Goal: Find specific page/section: Find specific page/section

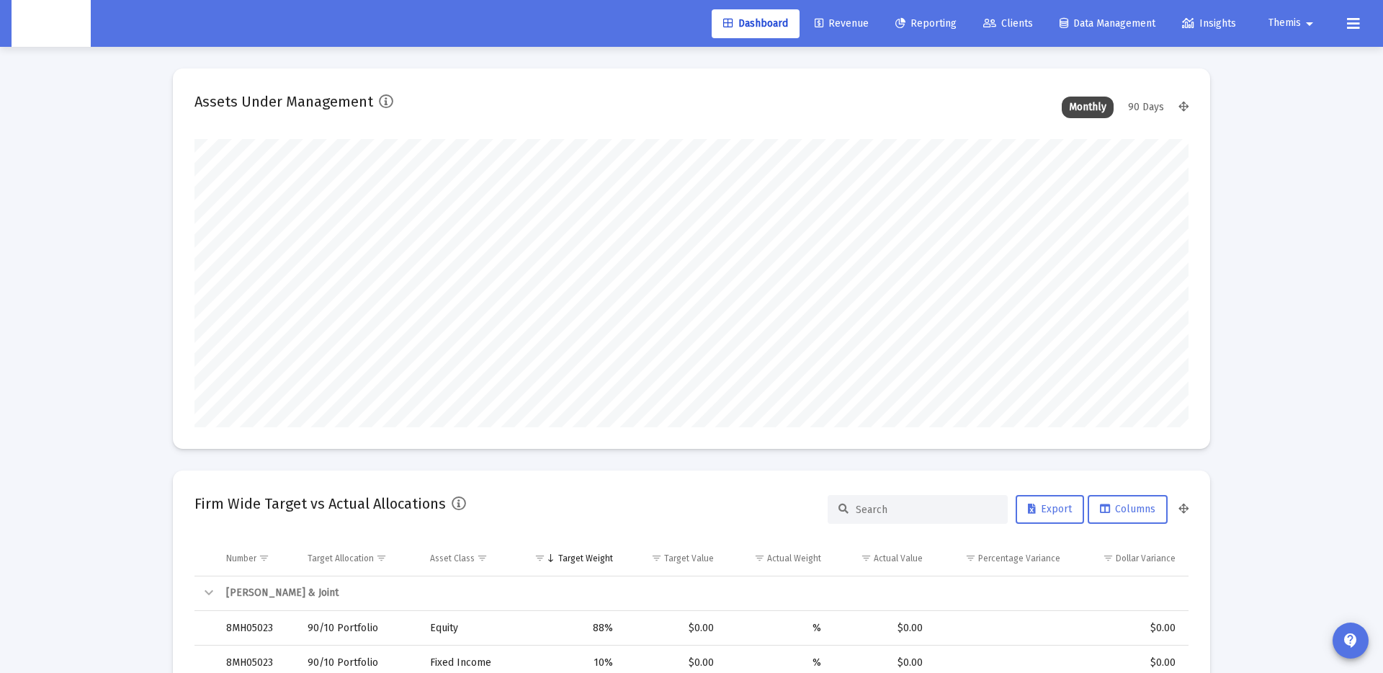
scroll to position [288, 535]
type input "[DATE]"
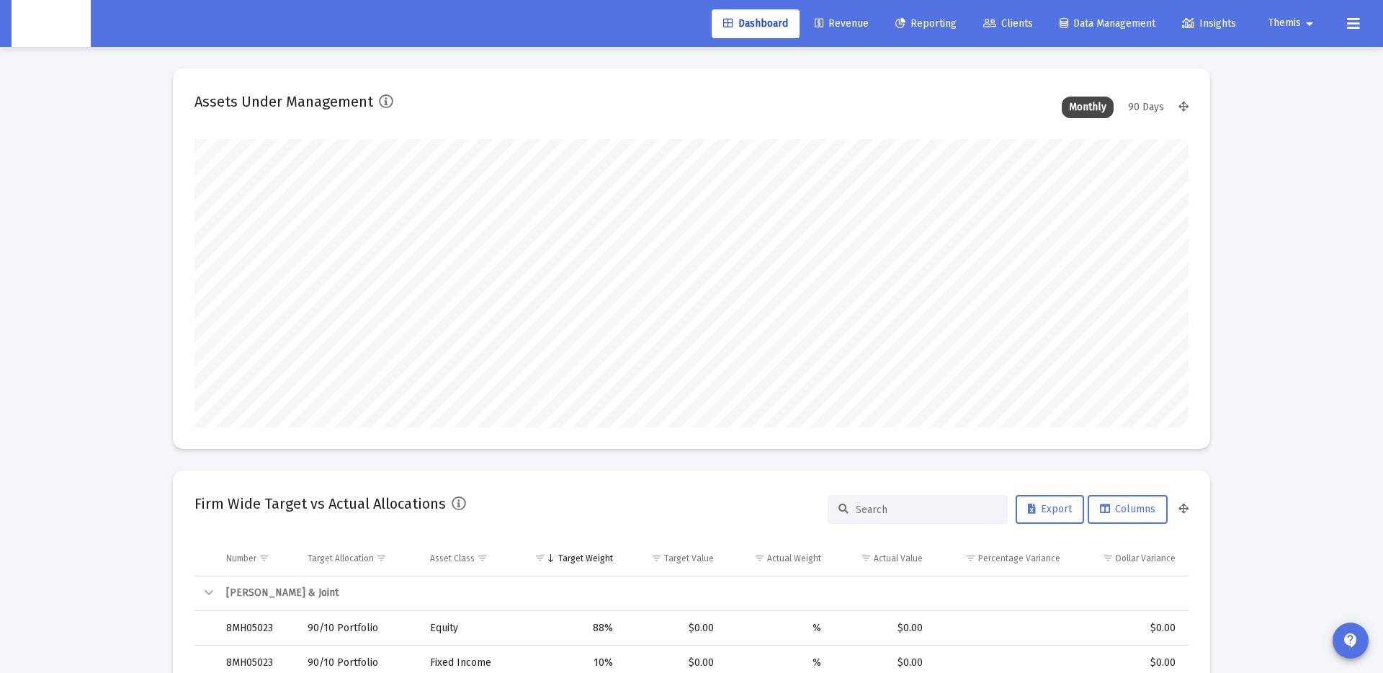
click at [1000, 15] on link "Clients" at bounding box center [1008, 23] width 73 height 29
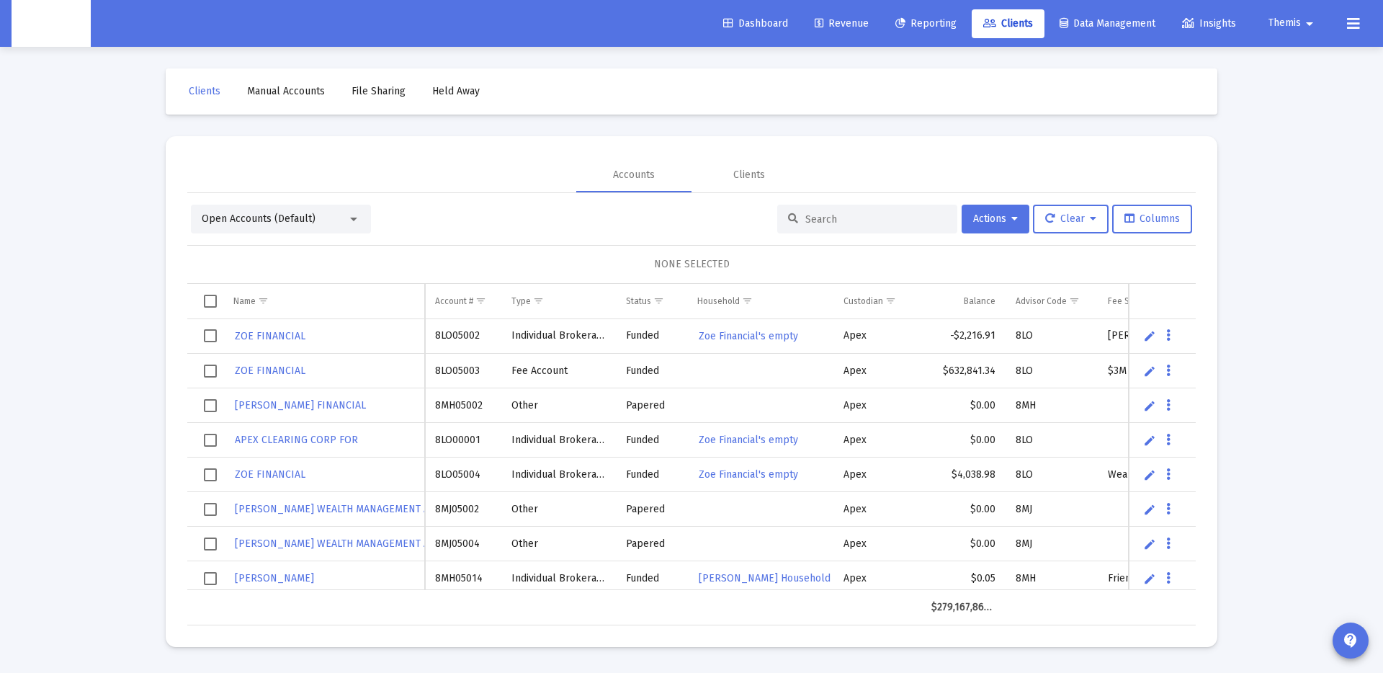
click at [837, 219] on input at bounding box center [876, 219] width 141 height 12
paste input "[PERSON_NAME] Household"
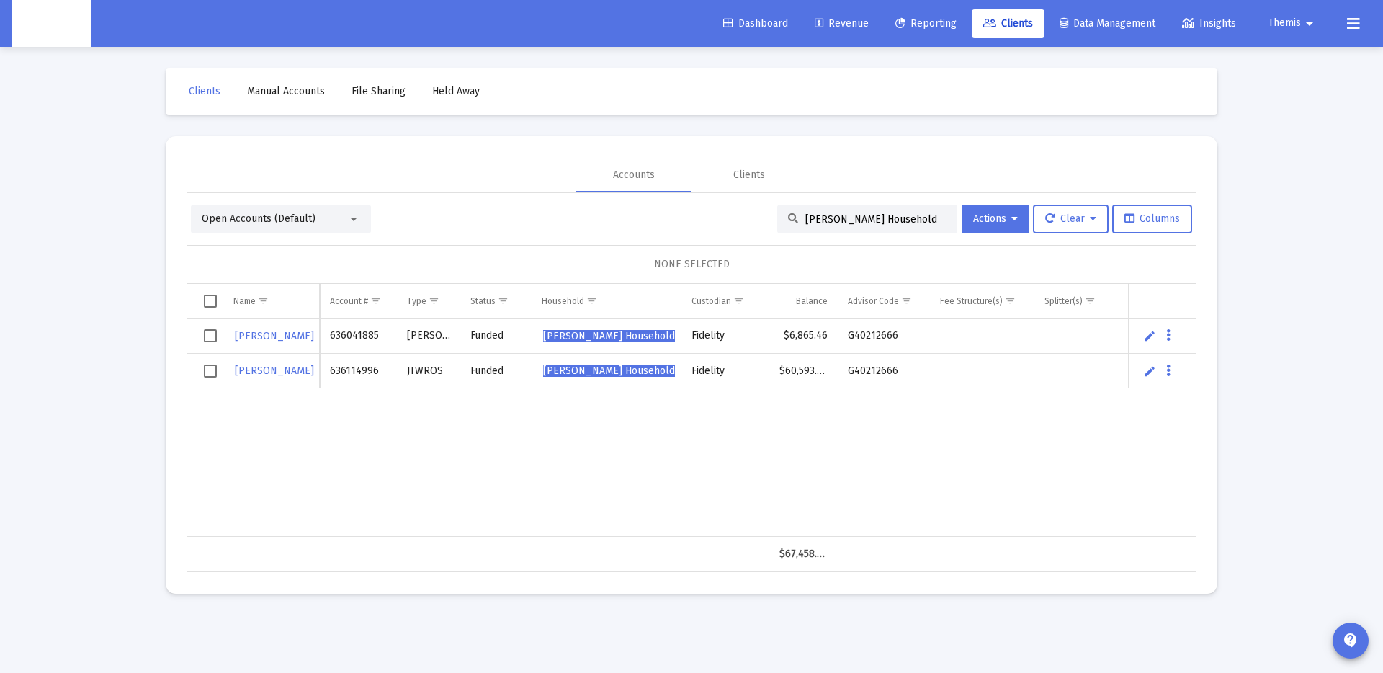
click at [842, 218] on input "[PERSON_NAME] Household" at bounding box center [876, 219] width 141 height 12
click at [623, 359] on td "[PERSON_NAME] Household" at bounding box center [607, 371] width 150 height 35
click at [627, 347] on td "[PERSON_NAME] Household" at bounding box center [607, 336] width 150 height 35
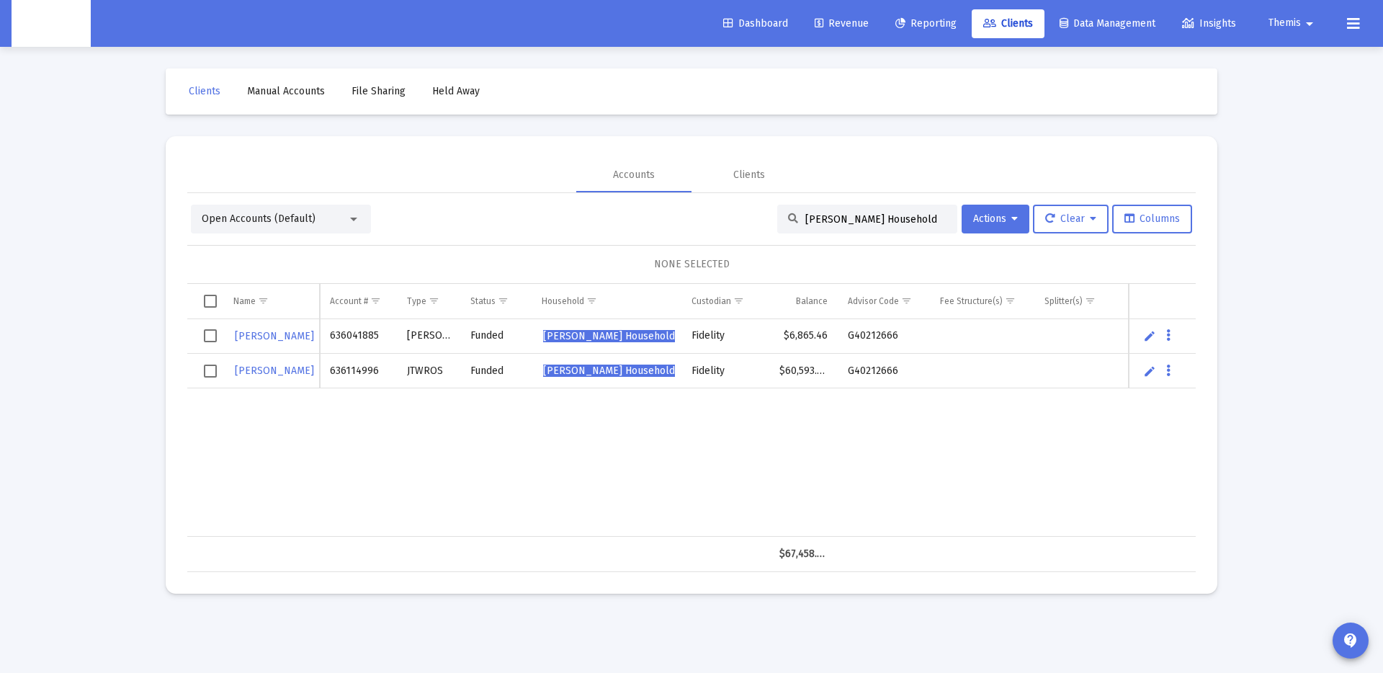
click at [599, 147] on mat-card "Accounts Clients Open Accounts (Default) [PERSON_NAME] Household Actions Clear …" at bounding box center [692, 365] width 1052 height 458
click at [942, 449] on div "[PERSON_NAME] 636041885 [PERSON_NAME] Funded [PERSON_NAME] Household Fidelity $…" at bounding box center [745, 428] width 1116 height 218
click at [883, 213] on input "[PERSON_NAME] Household" at bounding box center [876, 219] width 141 height 12
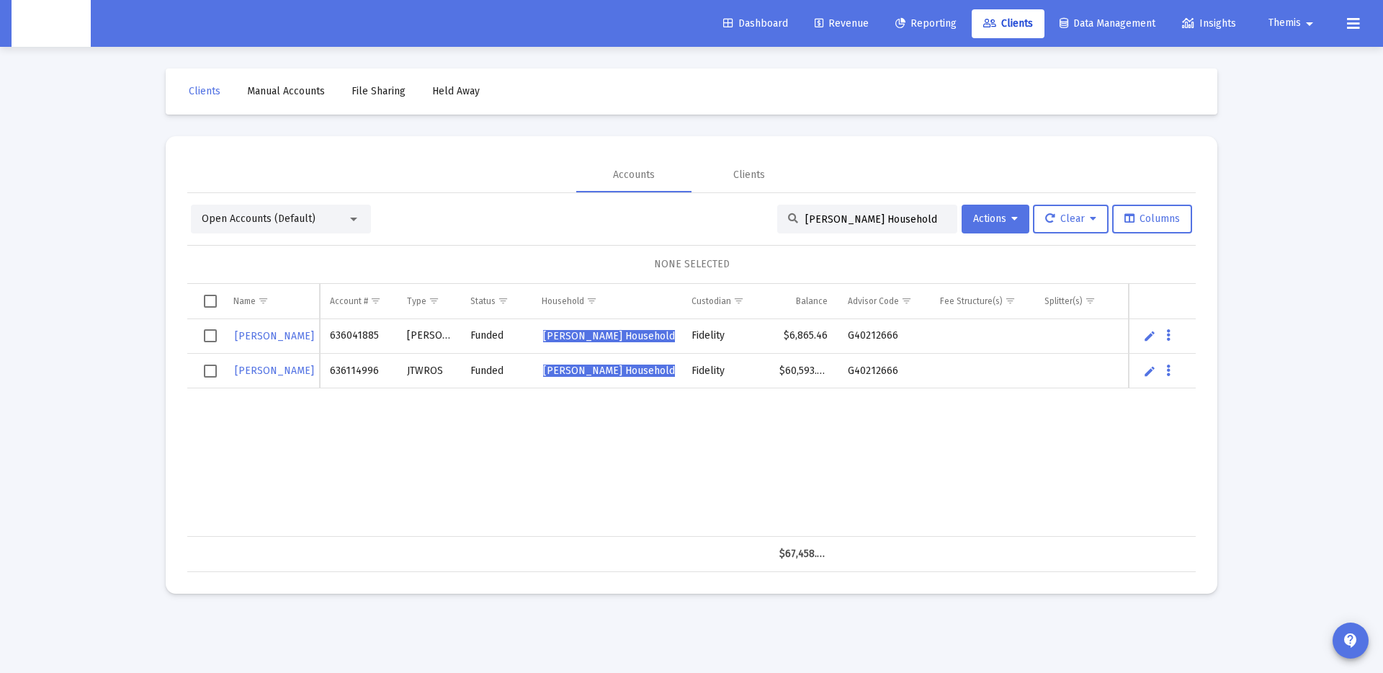
paste input "[PERSON_NAME]"
click at [847, 223] on input "[PERSON_NAME]'s Household" at bounding box center [876, 219] width 141 height 12
paste input "[PERSON_NAME]"
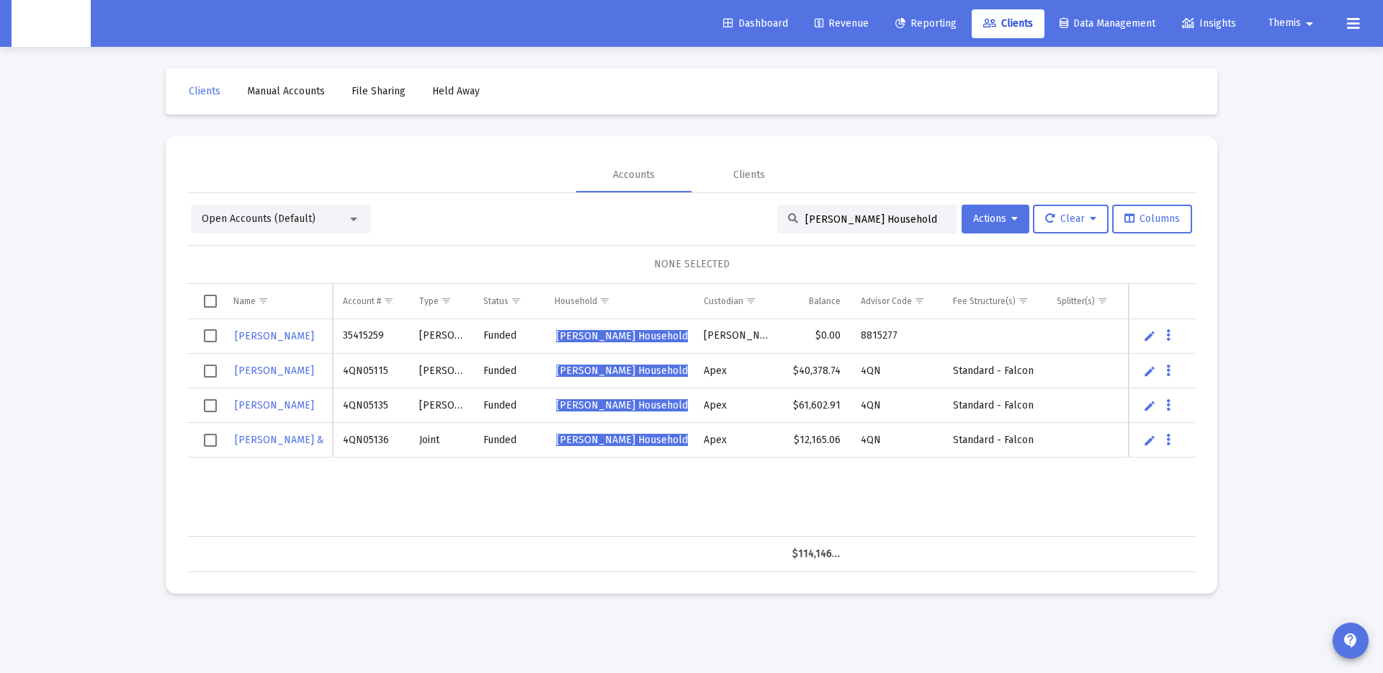
click at [835, 223] on input "[PERSON_NAME] Household" at bounding box center [876, 219] width 141 height 12
paste input "[PERSON_NAME]"
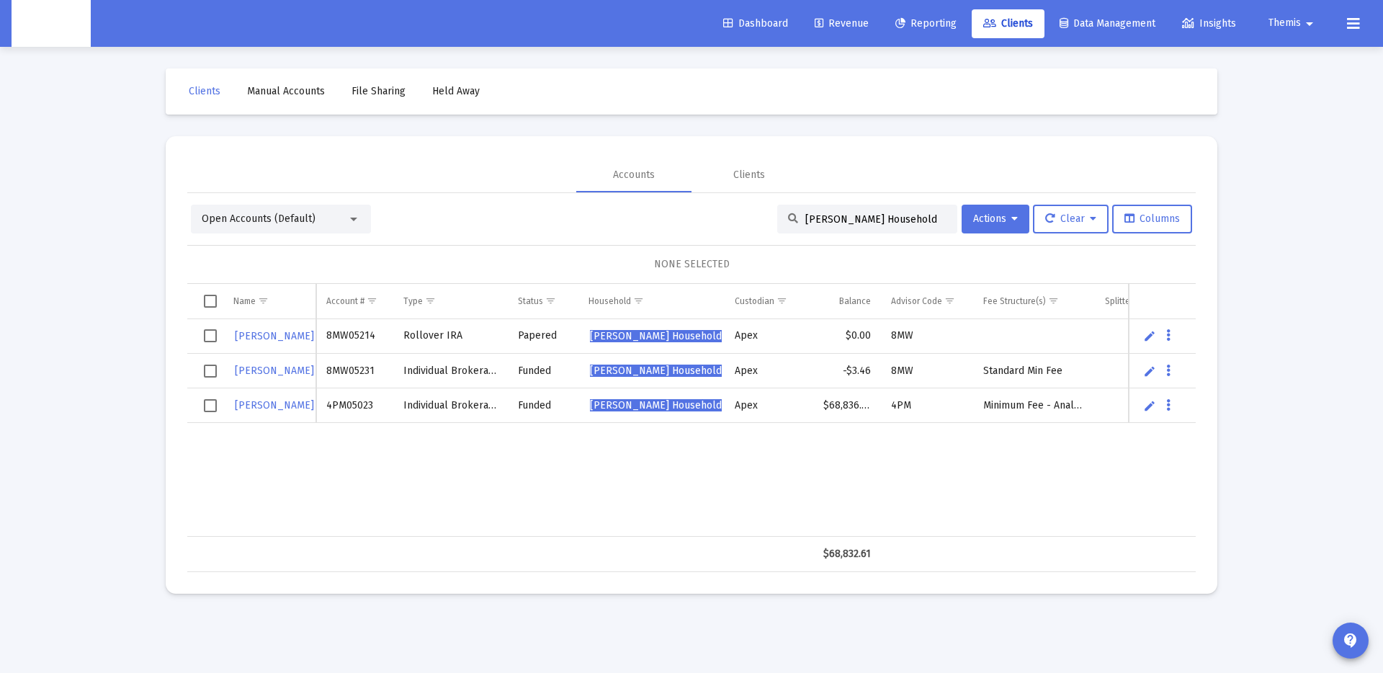
type input "[PERSON_NAME] Household"
